Goal: Navigation & Orientation: Find specific page/section

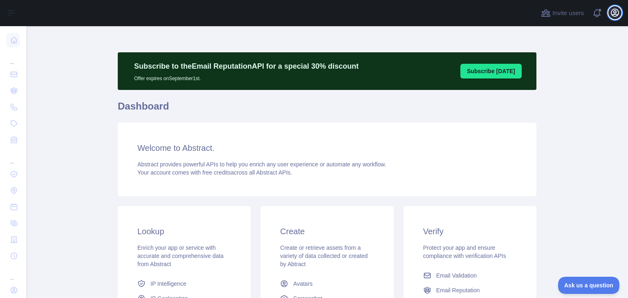
click at [612, 13] on icon "button" at bounding box center [615, 12] width 7 height 7
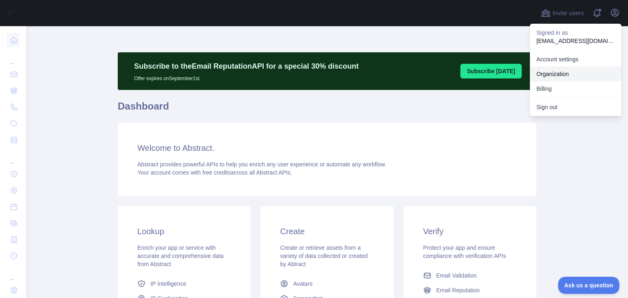
click at [573, 73] on link "Organization" at bounding box center [576, 74] width 92 height 15
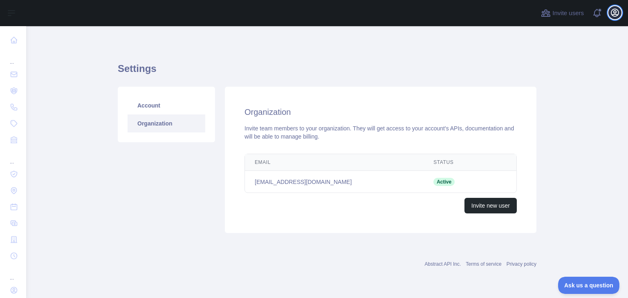
click at [612, 13] on icon "button" at bounding box center [615, 12] width 7 height 7
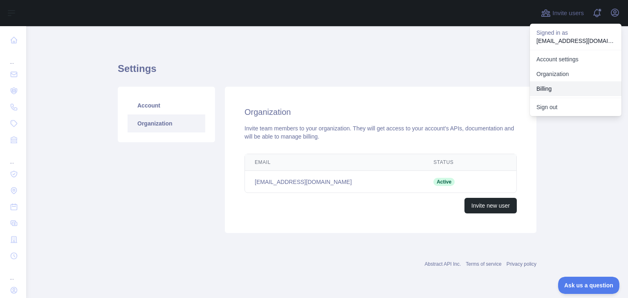
click at [568, 88] on button "Billing" at bounding box center [576, 88] width 92 height 15
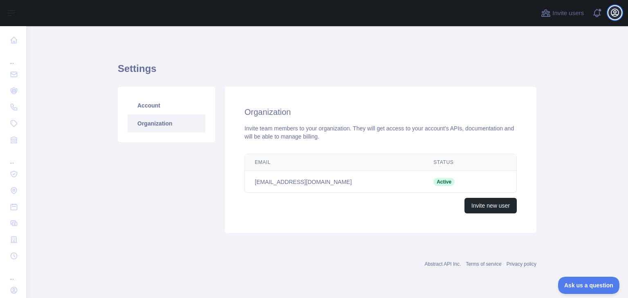
click at [614, 14] on icon "button" at bounding box center [615, 12] width 7 height 7
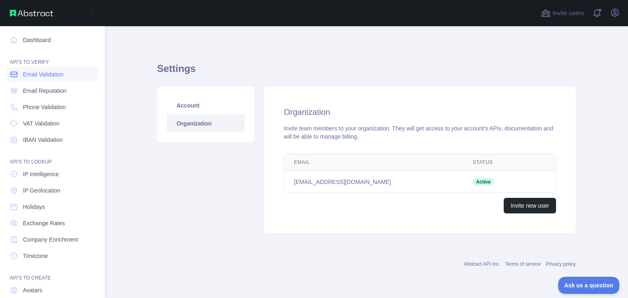
click at [56, 77] on span "Email Validation" at bounding box center [43, 74] width 41 height 8
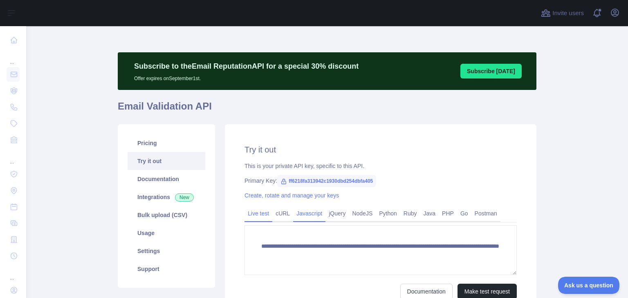
click at [293, 211] on link "Javascript" at bounding box center [309, 213] width 32 height 13
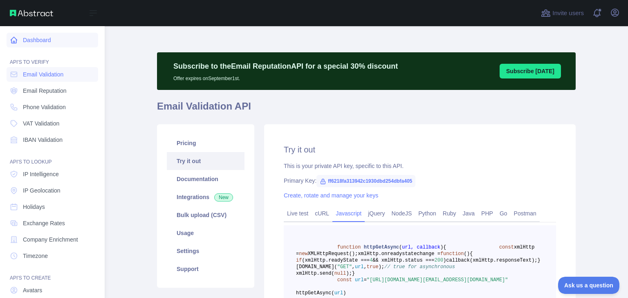
click at [34, 39] on link "Dashboard" at bounding box center [53, 40] width 92 height 15
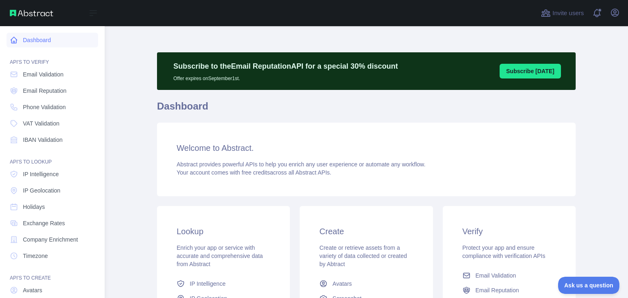
click at [50, 42] on link "Dashboard" at bounding box center [53, 40] width 92 height 15
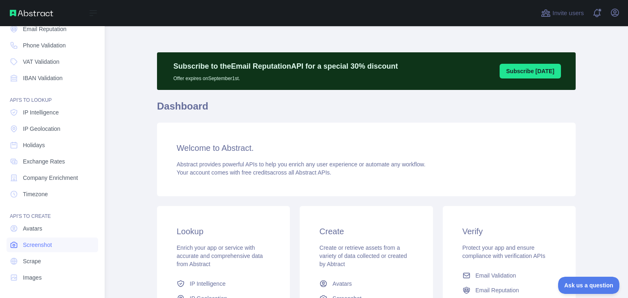
click at [42, 247] on span "Screenshot" at bounding box center [37, 245] width 29 height 8
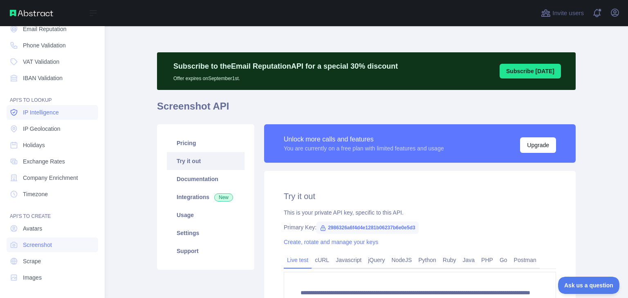
click at [38, 113] on span "IP Intelligence" at bounding box center [41, 112] width 36 height 8
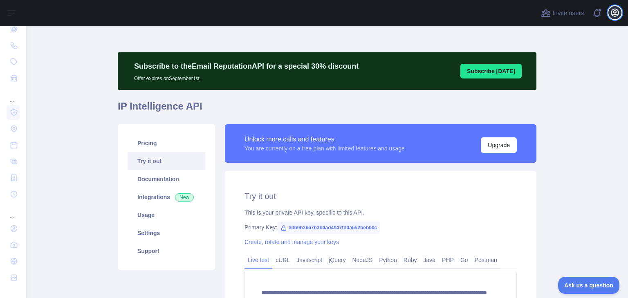
click at [616, 9] on icon "button" at bounding box center [615, 12] width 7 height 7
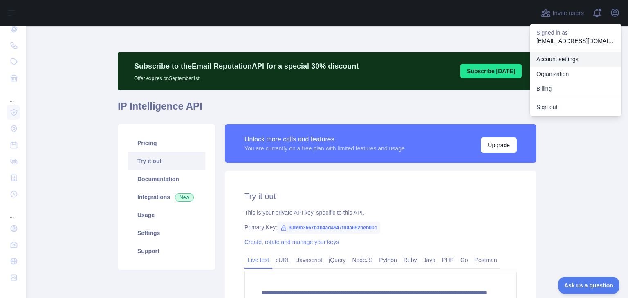
click at [574, 61] on link "Account settings" at bounding box center [576, 59] width 92 height 15
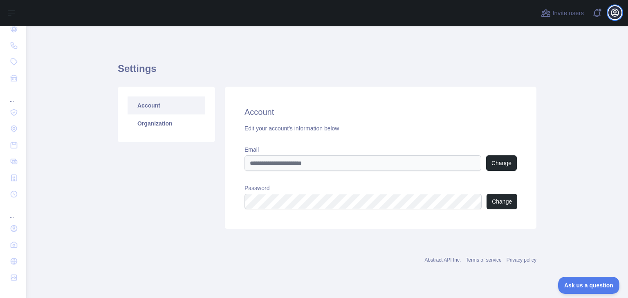
click at [617, 9] on icon "button" at bounding box center [615, 13] width 10 height 10
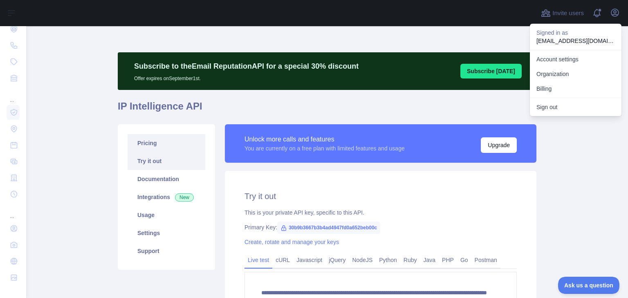
click at [151, 144] on link "Pricing" at bounding box center [167, 143] width 78 height 18
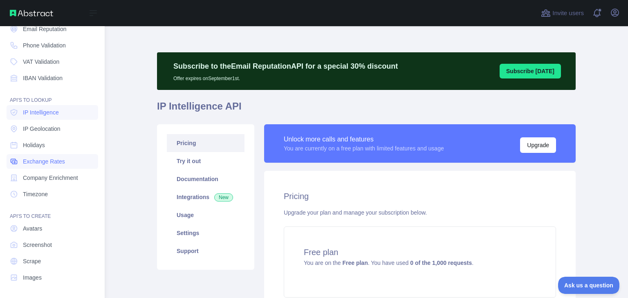
click at [52, 160] on span "Exchange Rates" at bounding box center [44, 162] width 42 height 8
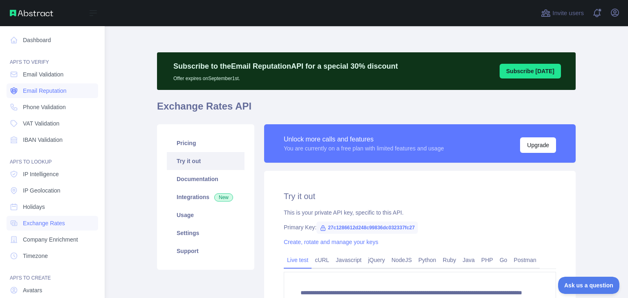
click at [59, 90] on span "Email Reputation" at bounding box center [45, 91] width 44 height 8
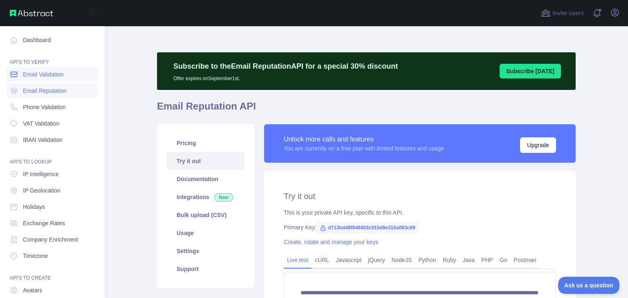
click at [59, 70] on span "Email Validation" at bounding box center [43, 74] width 41 height 8
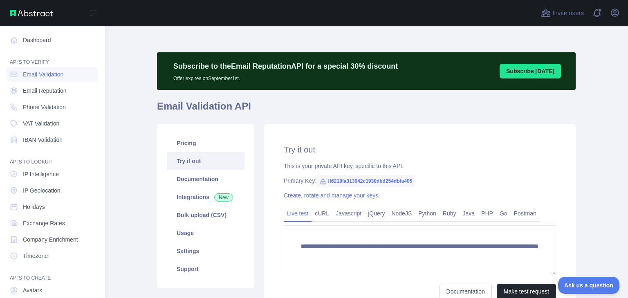
click at [59, 83] on nav "Dashboard API'S TO VERIFY Email Validation Email Reputation Phone Validation VA…" at bounding box center [53, 186] width 92 height 321
click at [59, 91] on span "Email Reputation" at bounding box center [45, 91] width 44 height 8
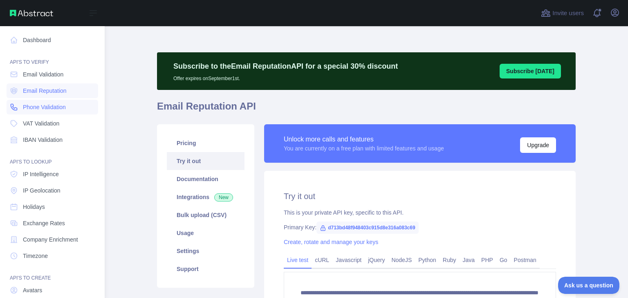
click at [57, 108] on span "Phone Validation" at bounding box center [44, 107] width 43 height 8
click at [55, 119] on span "VAT Validation" at bounding box center [41, 123] width 36 height 8
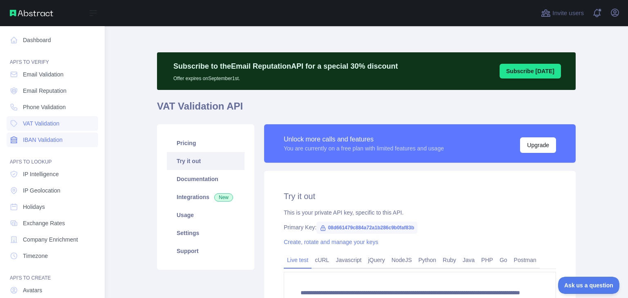
click at [52, 139] on span "IBAN Validation" at bounding box center [43, 140] width 40 height 8
click at [40, 39] on link "Dashboard" at bounding box center [53, 40] width 92 height 15
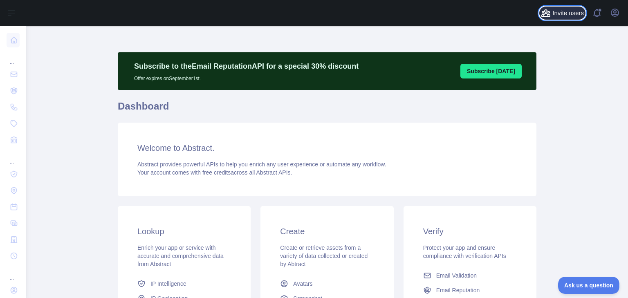
click at [580, 13] on span "Invite users" at bounding box center [569, 13] width 32 height 9
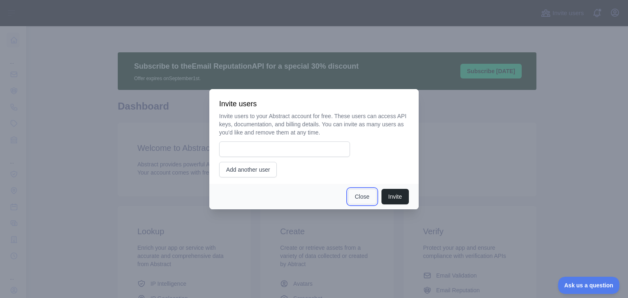
click at [362, 203] on button "Close" at bounding box center [362, 197] width 29 height 16
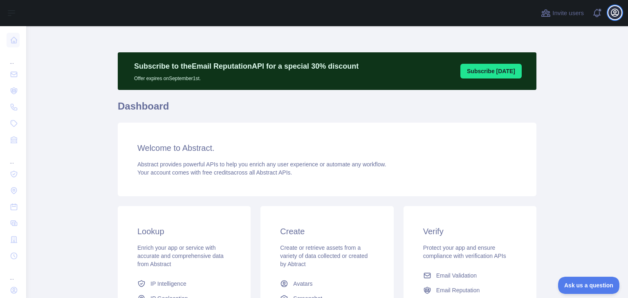
click at [614, 14] on icon "button" at bounding box center [615, 12] width 7 height 7
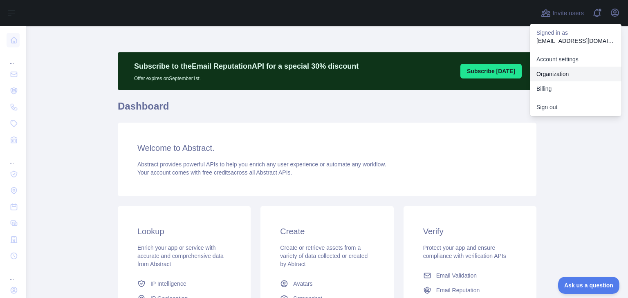
click at [559, 73] on link "Organization" at bounding box center [576, 74] width 92 height 15
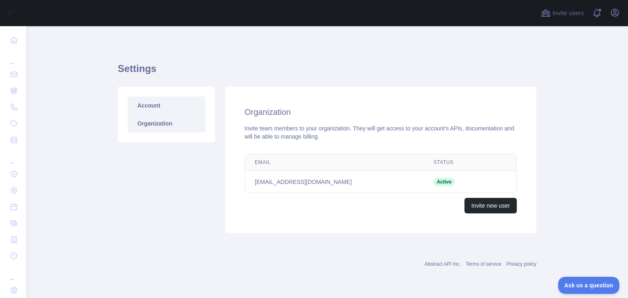
click at [168, 107] on link "Account" at bounding box center [167, 106] width 78 height 18
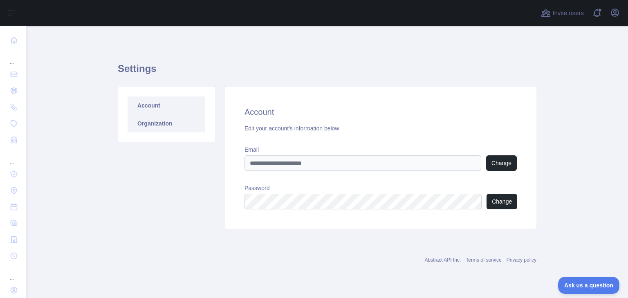
click at [163, 121] on link "Organization" at bounding box center [167, 124] width 78 height 18
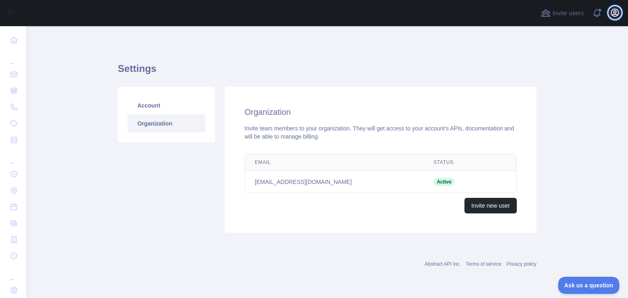
click at [614, 13] on icon "button" at bounding box center [615, 12] width 7 height 7
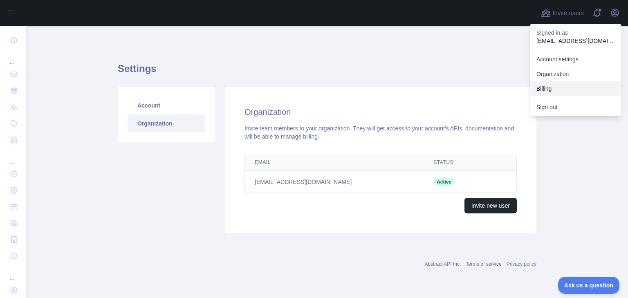
click at [567, 87] on button "Billing" at bounding box center [576, 88] width 92 height 15
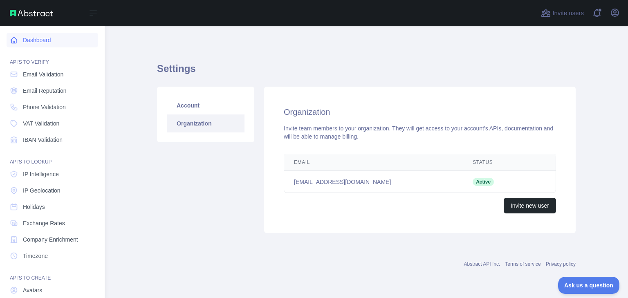
click at [42, 41] on link "Dashboard" at bounding box center [53, 40] width 92 height 15
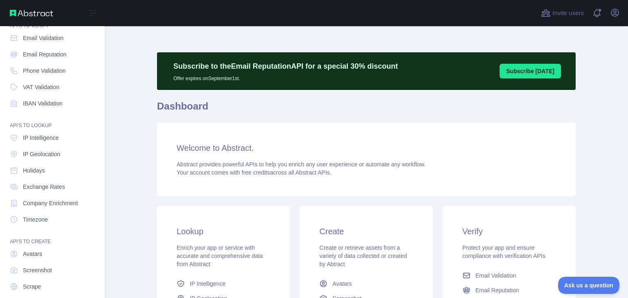
scroll to position [62, 0]
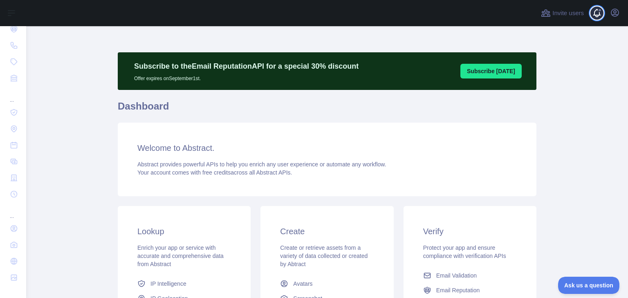
click at [600, 11] on span at bounding box center [600, 10] width 4 height 4
